Goal: Unclear

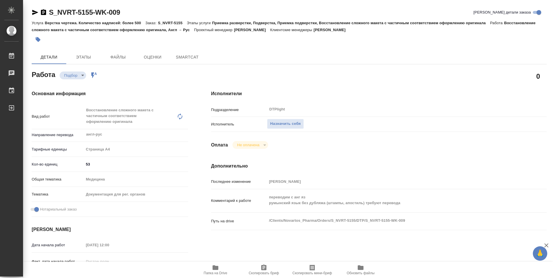
type textarea "x"
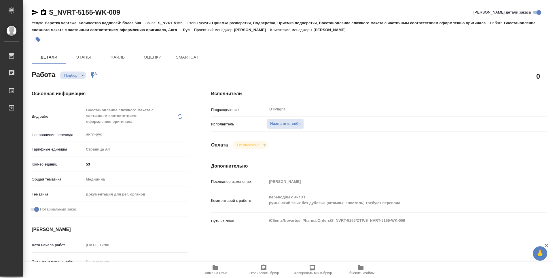
type textarea "x"
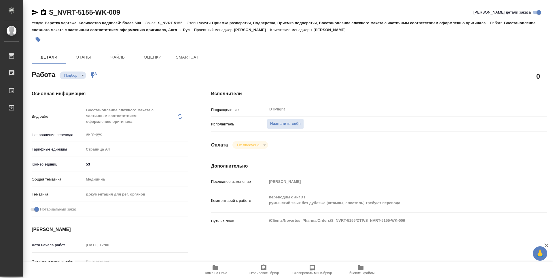
type textarea "x"
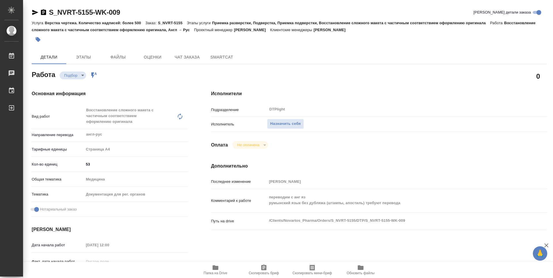
scroll to position [29, 0]
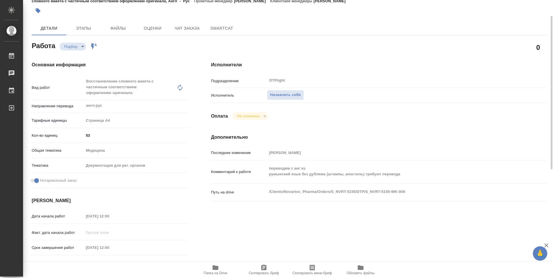
type textarea "x"
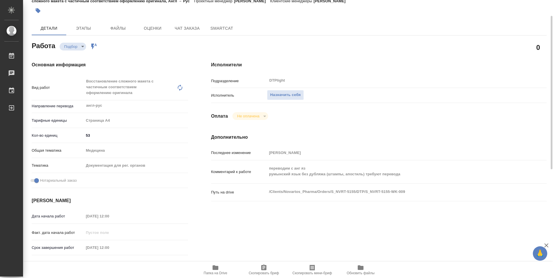
type textarea "x"
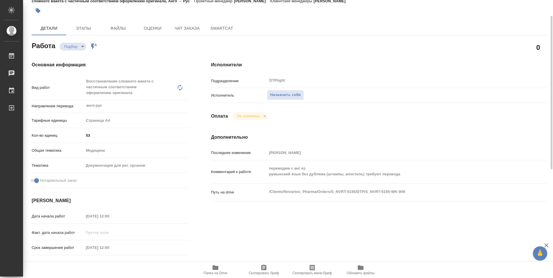
click at [218, 264] on icon "button" at bounding box center [215, 267] width 7 height 7
